Goal: Task Accomplishment & Management: Manage account settings

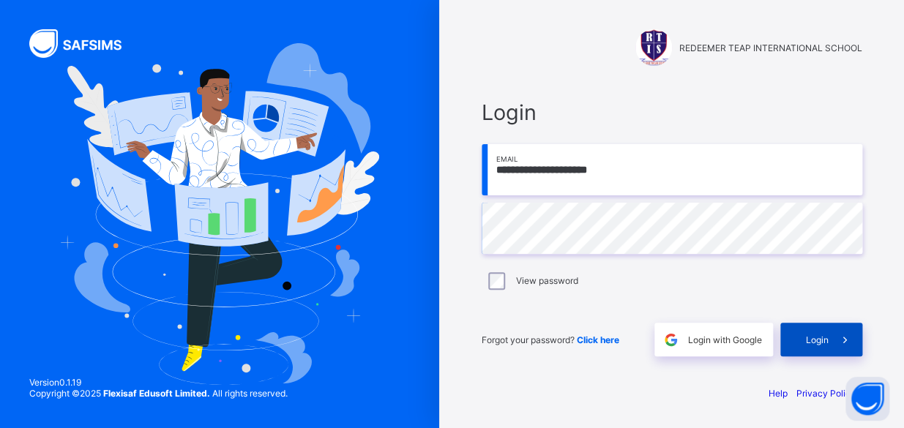
click at [798, 333] on div "Login" at bounding box center [822, 340] width 82 height 34
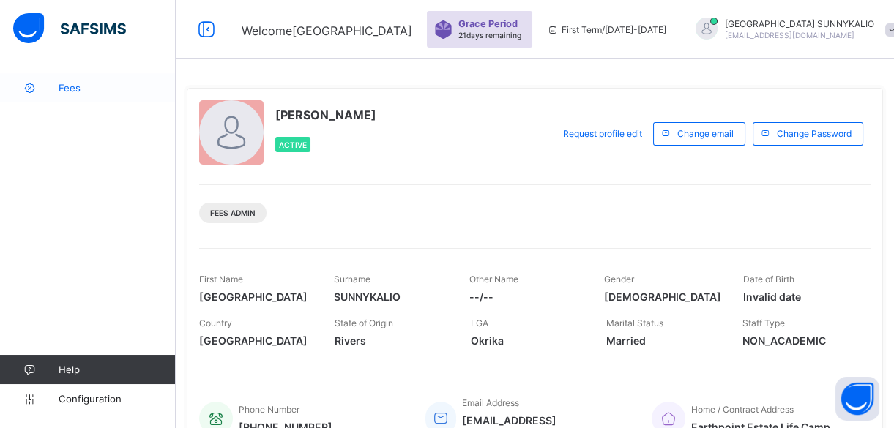
click at [73, 87] on span "Fees" at bounding box center [117, 88] width 117 height 12
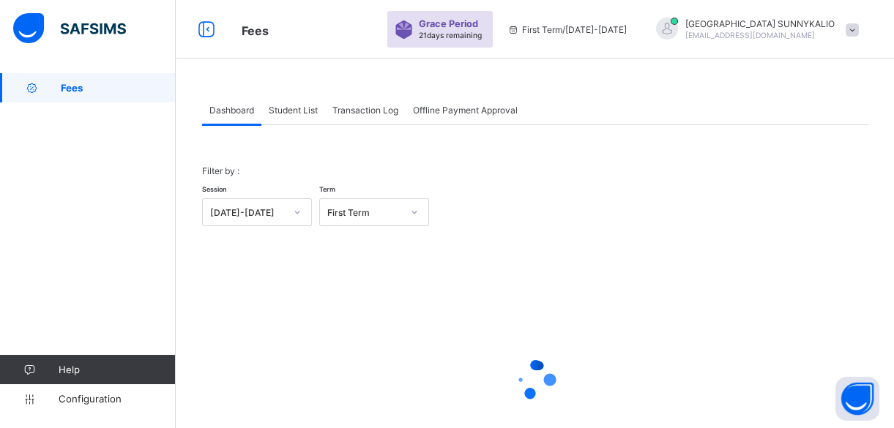
click at [310, 108] on span "Student List" at bounding box center [293, 110] width 49 height 11
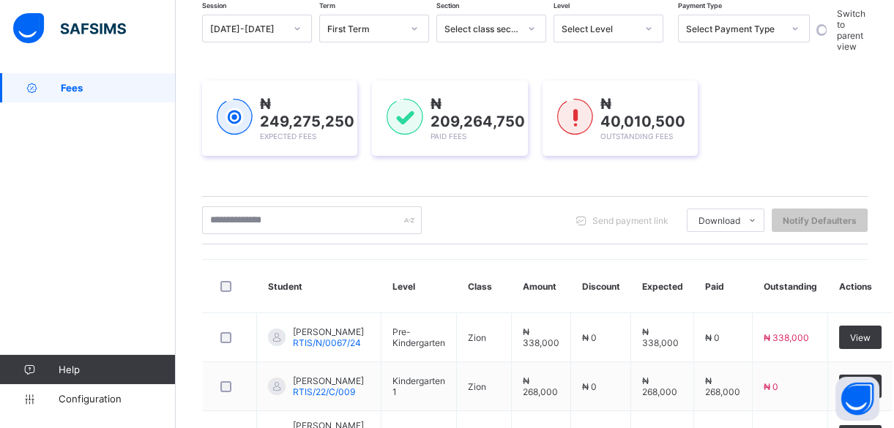
scroll to position [212, 0]
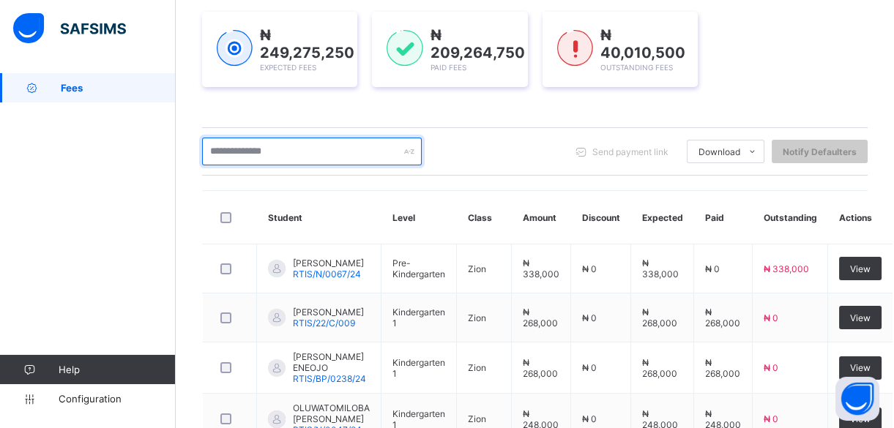
click at [249, 147] on input "text" at bounding box center [312, 152] width 220 height 28
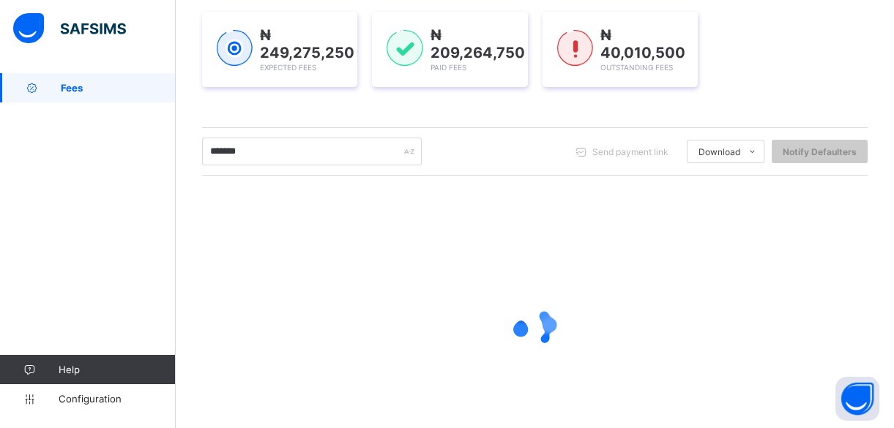
click at [402, 117] on div "Session 2025-2026 Term First Term Section Select class section Level Select Lev…" at bounding box center [535, 206] width 666 height 521
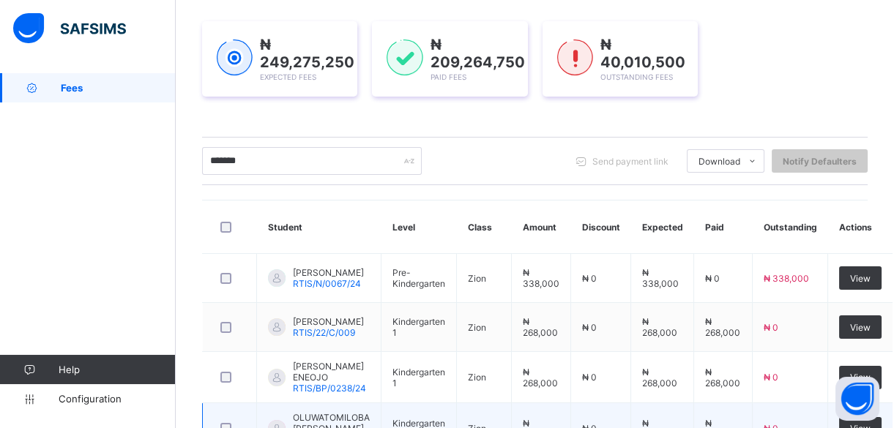
scroll to position [146, 0]
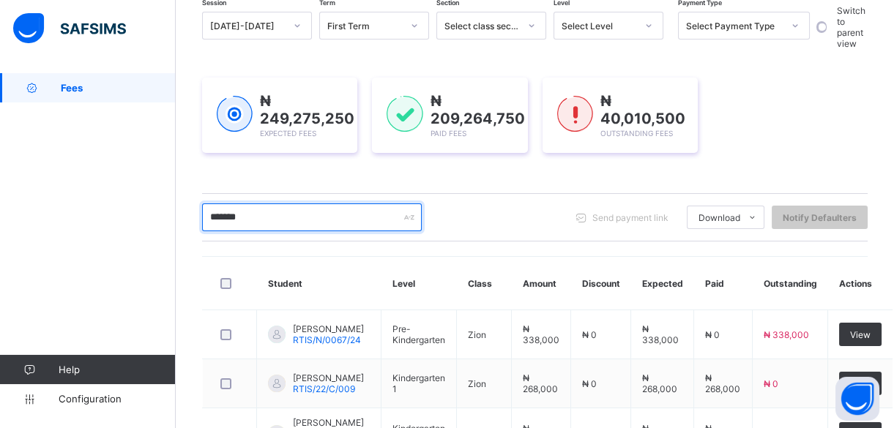
click at [298, 225] on input "*******" at bounding box center [312, 218] width 220 height 28
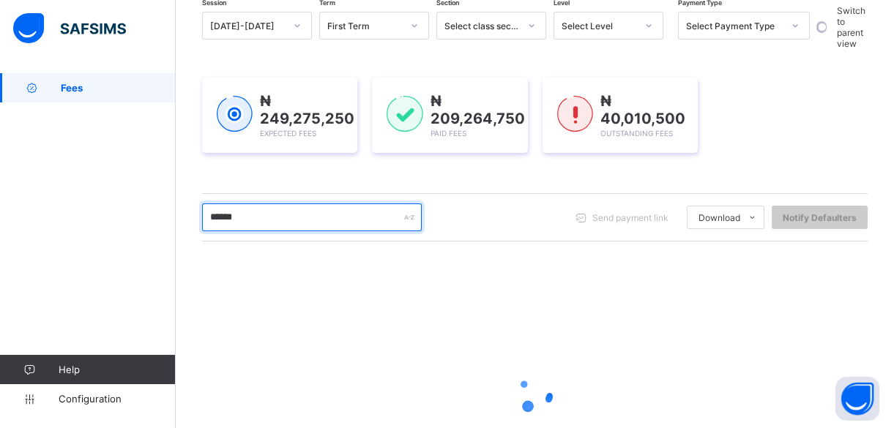
type input "*******"
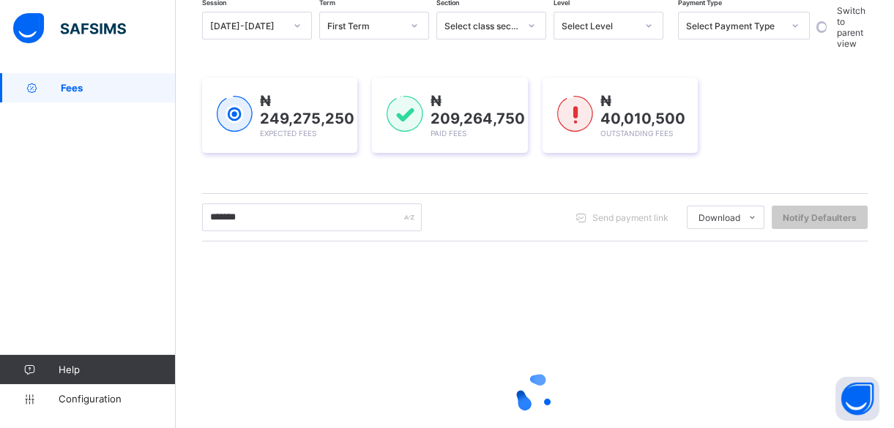
click at [315, 182] on div "Session 2025-2026 Term First Term Section Select class section Level Select Lev…" at bounding box center [535, 272] width 666 height 521
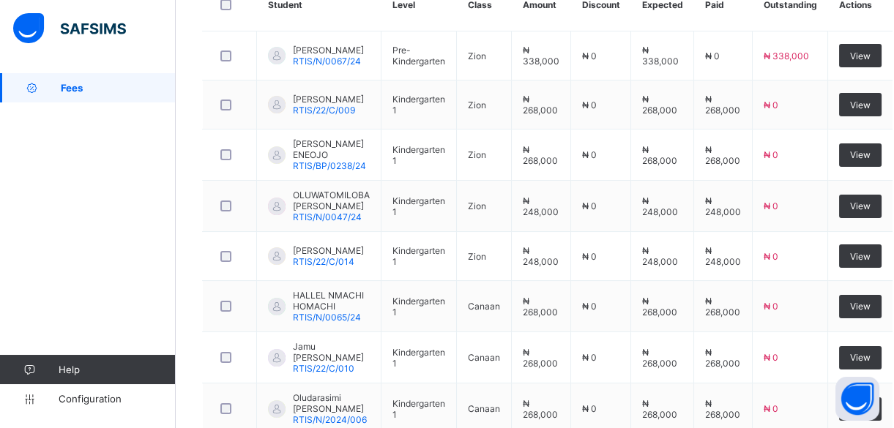
scroll to position [382, 0]
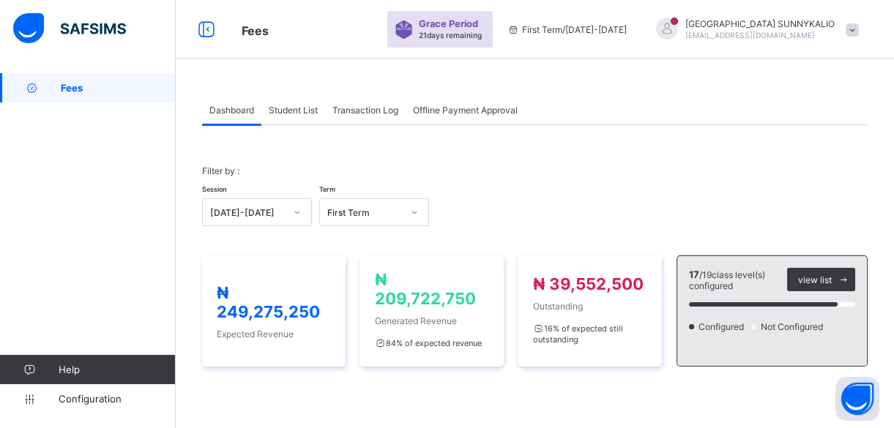
click at [282, 106] on span "Student List" at bounding box center [293, 110] width 49 height 11
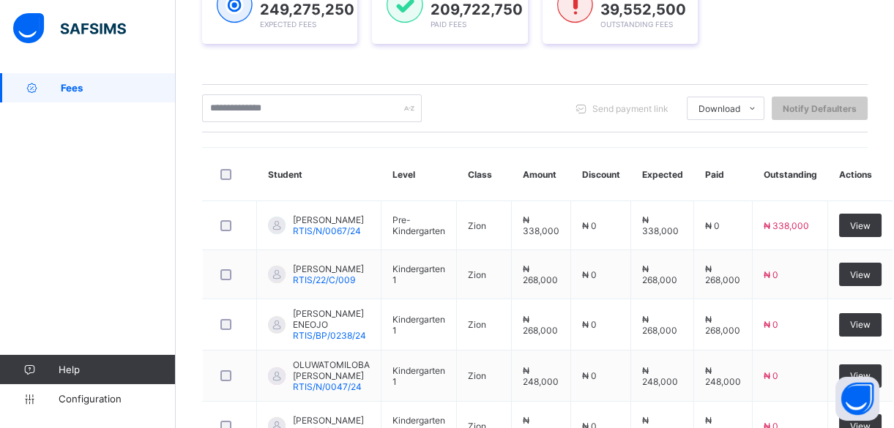
scroll to position [266, 0]
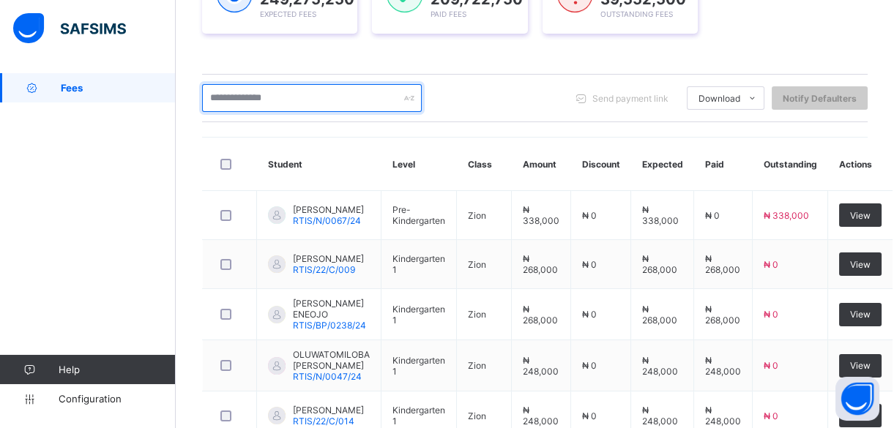
click at [294, 100] on input "text" at bounding box center [312, 98] width 220 height 28
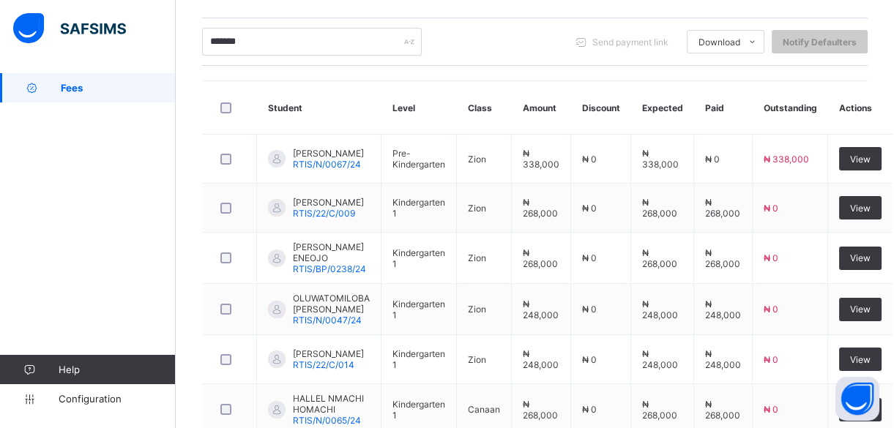
scroll to position [249, 0]
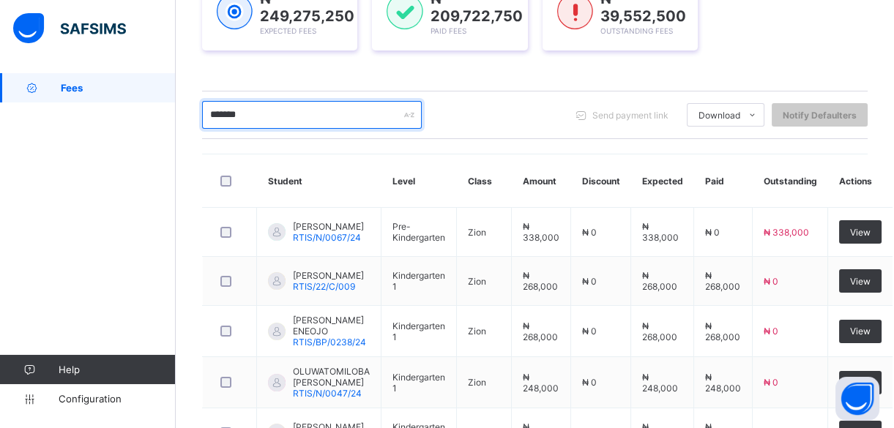
click at [275, 111] on input "*******" at bounding box center [312, 115] width 220 height 28
type input "*"
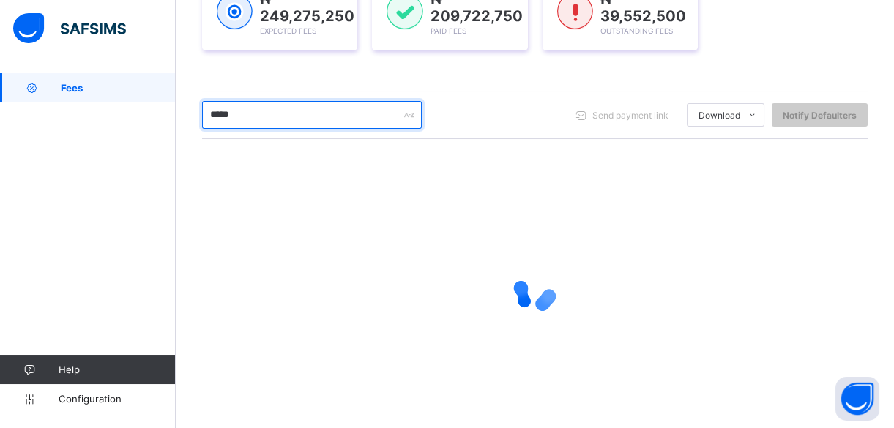
type input "*****"
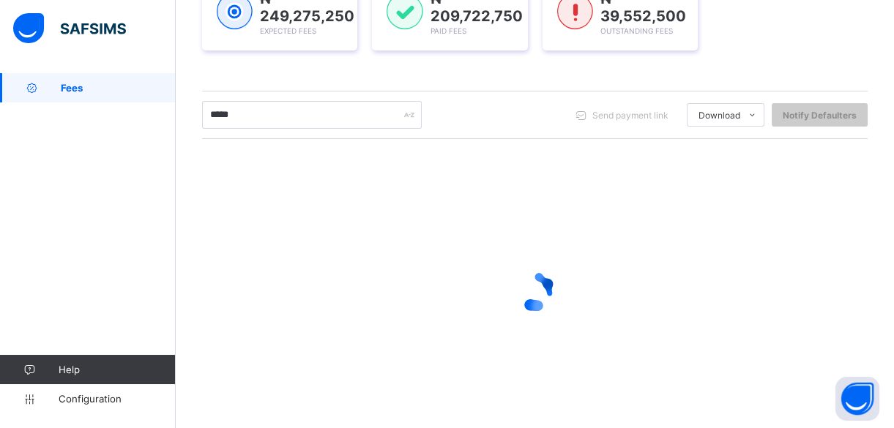
click at [421, 56] on div "₦ 249,275,250 Expected Fees ₦ 209,722,750 Paid Fees ₦ 39,552,500 Outstanding Fe…" at bounding box center [535, 12] width 666 height 119
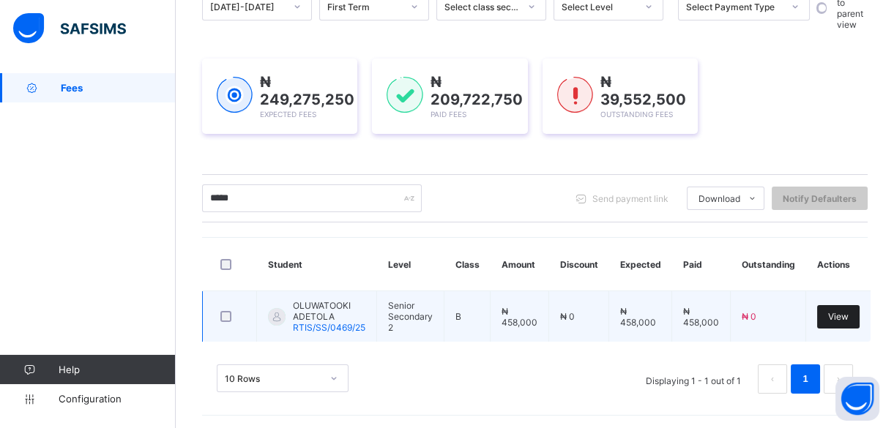
click at [838, 314] on span "View" at bounding box center [838, 316] width 21 height 11
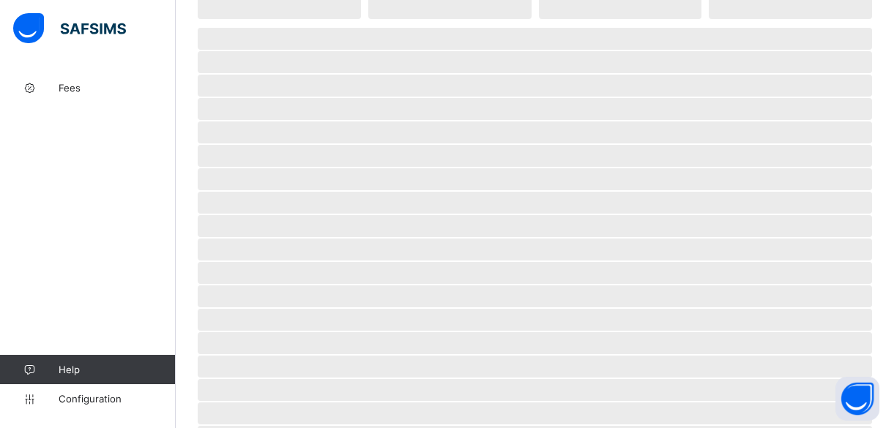
click at [838, 314] on span "‌" at bounding box center [535, 320] width 674 height 22
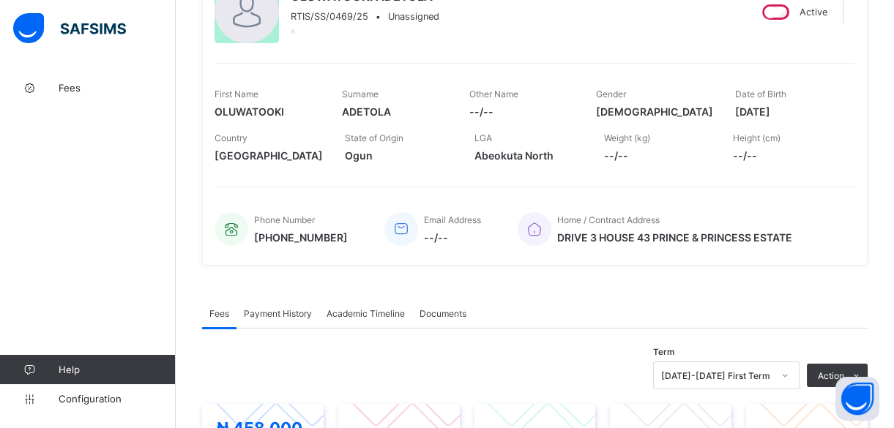
click at [275, 314] on span "Payment History" at bounding box center [278, 313] width 68 height 11
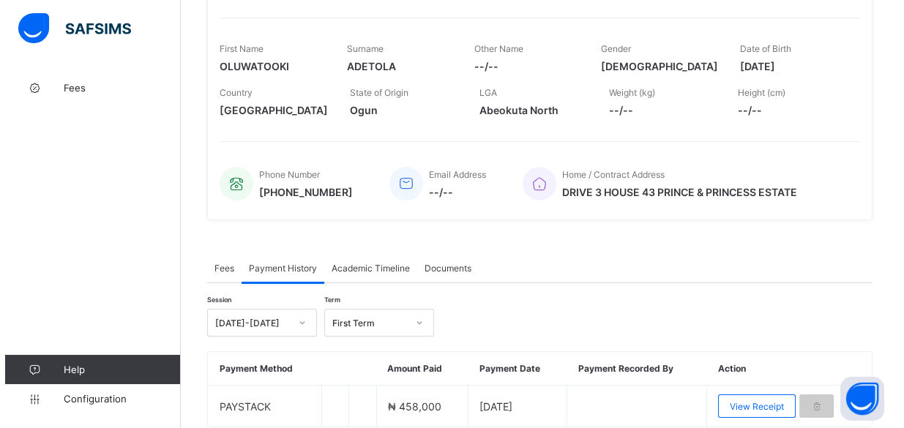
scroll to position [267, 0]
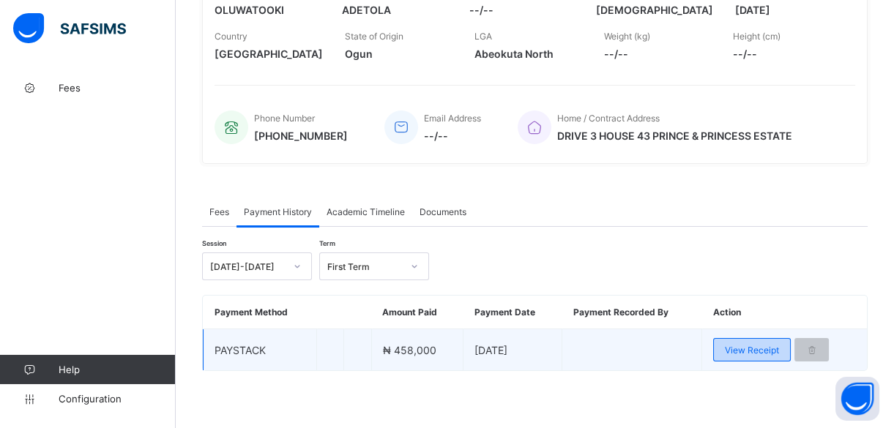
click at [754, 345] on span "View Receipt" at bounding box center [752, 350] width 54 height 11
